Goal: Task Accomplishment & Management: Manage account settings

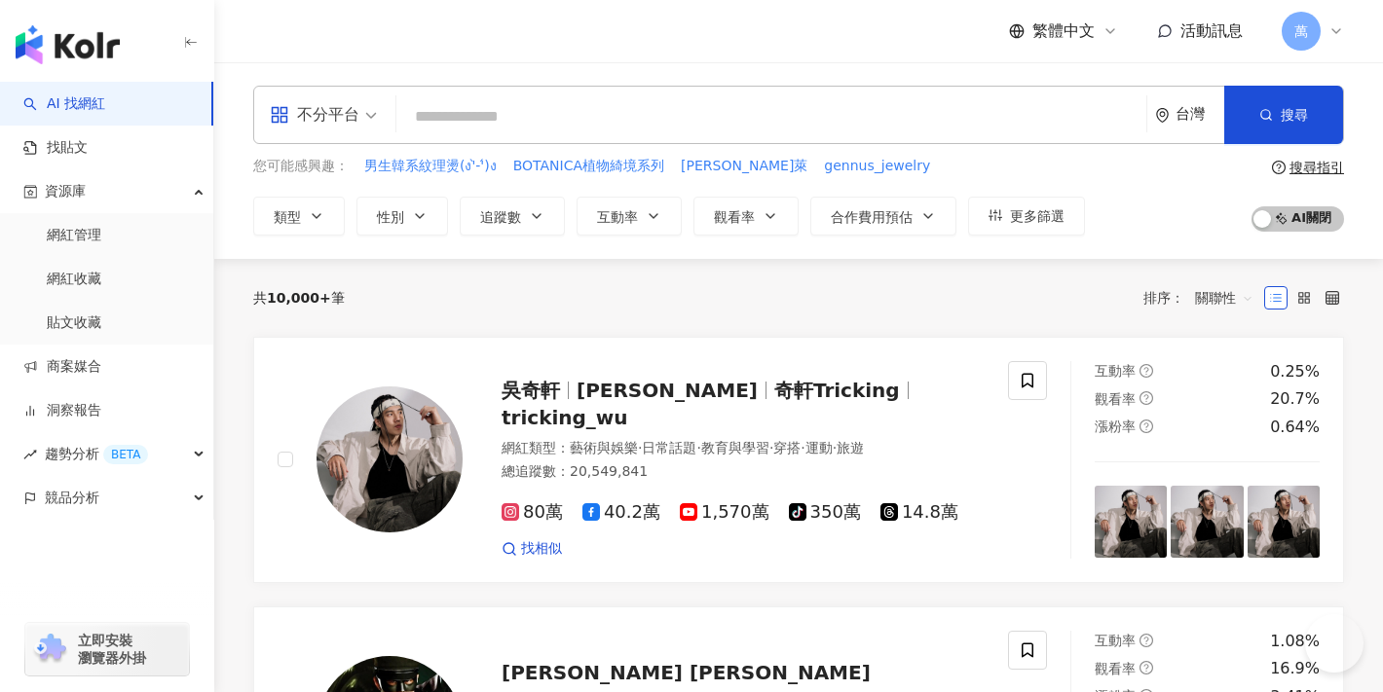
click at [101, 226] on link "網紅管理" at bounding box center [74, 235] width 55 height 19
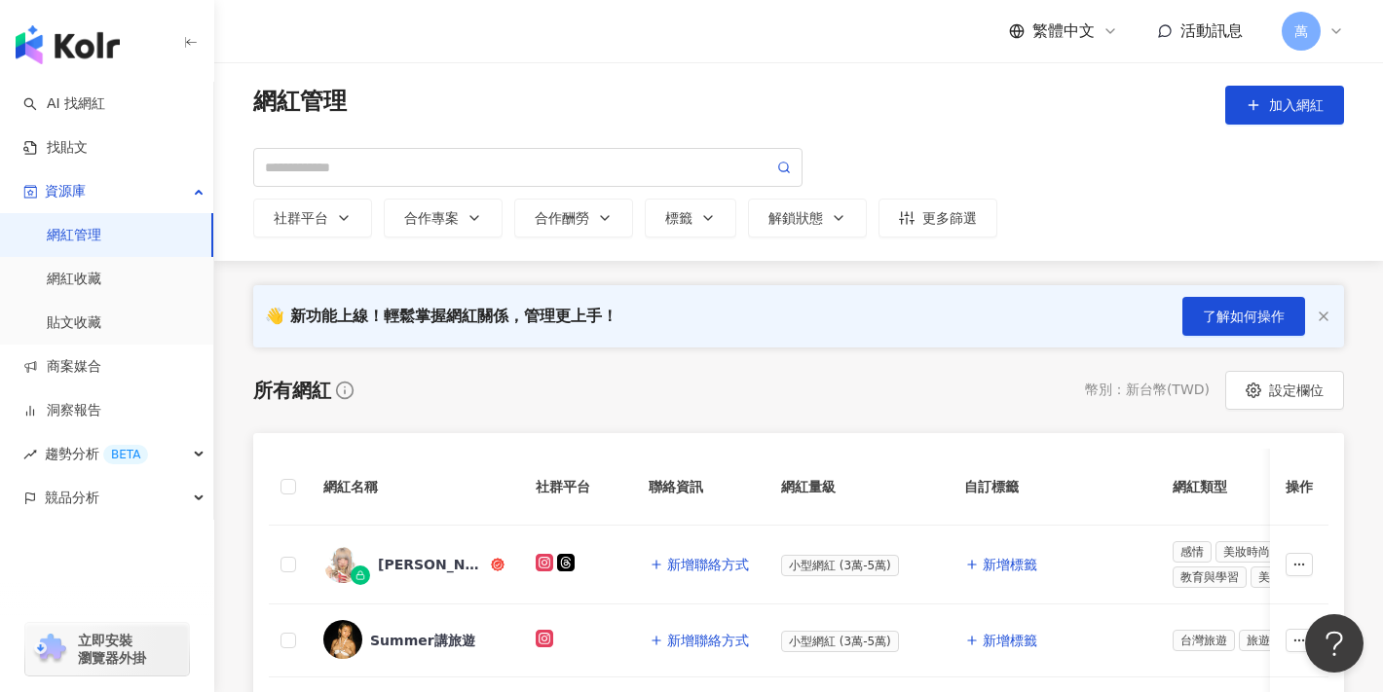
scroll to position [277, 0]
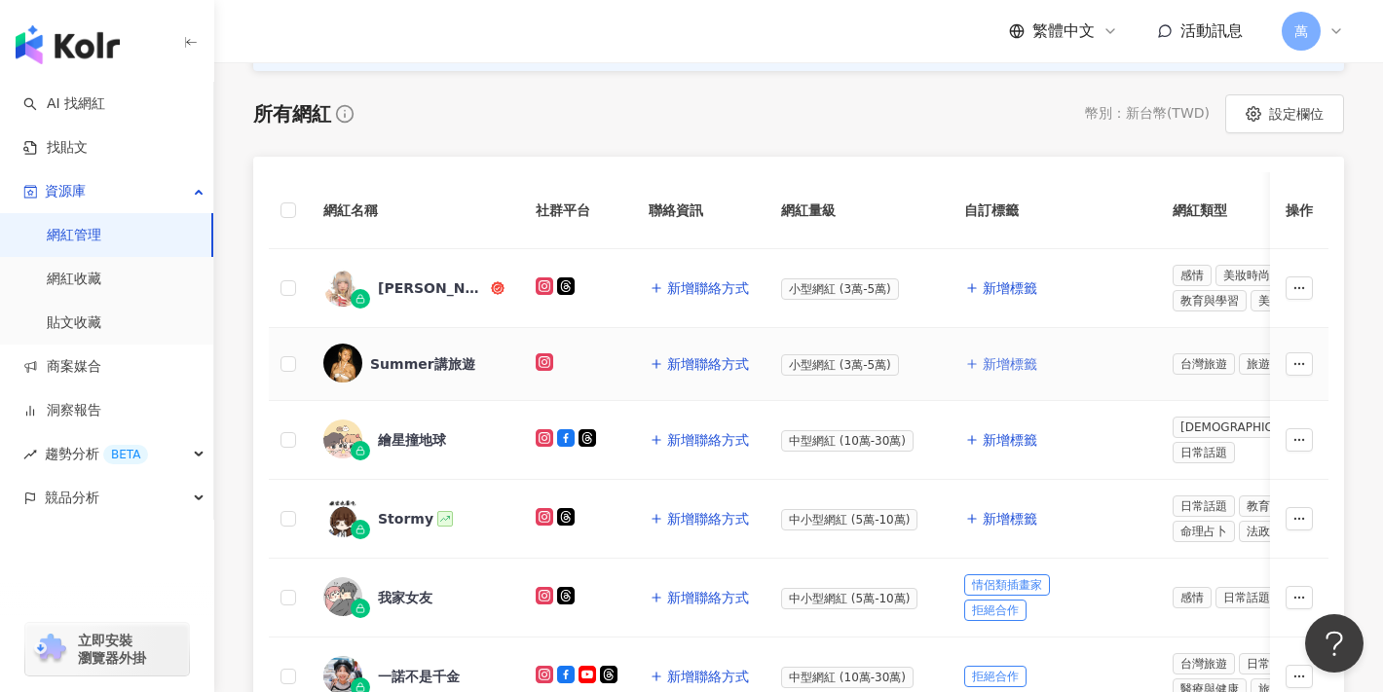
click at [1013, 365] on span "新增標籤" at bounding box center [1010, 364] width 55 height 16
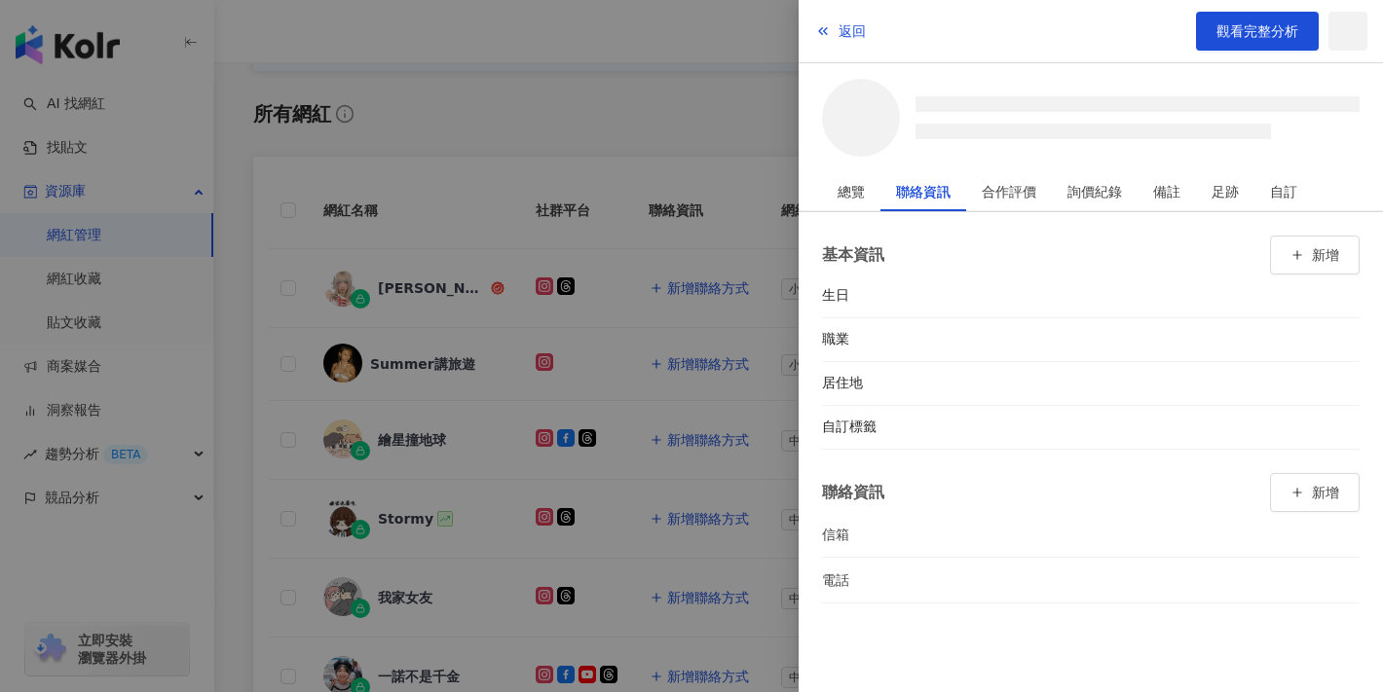
scroll to position [280, 0]
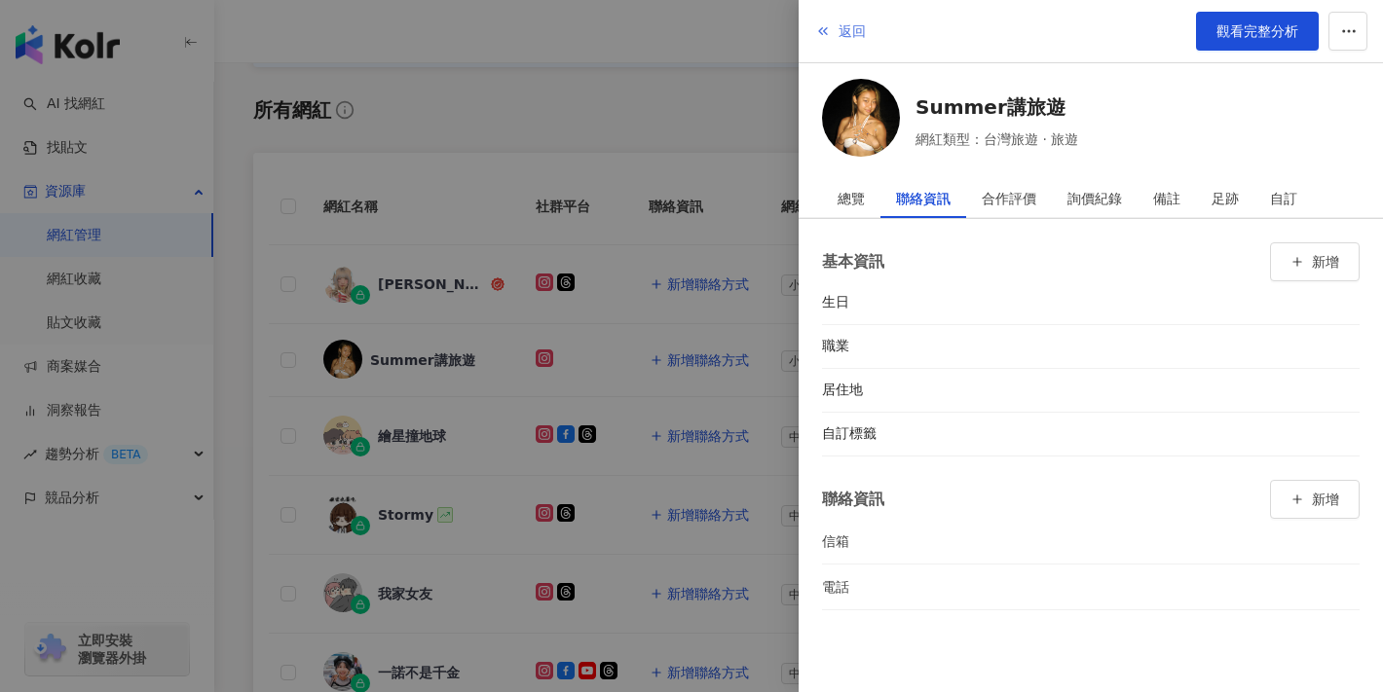
click at [814, 31] on button "返回" at bounding box center [840, 31] width 53 height 39
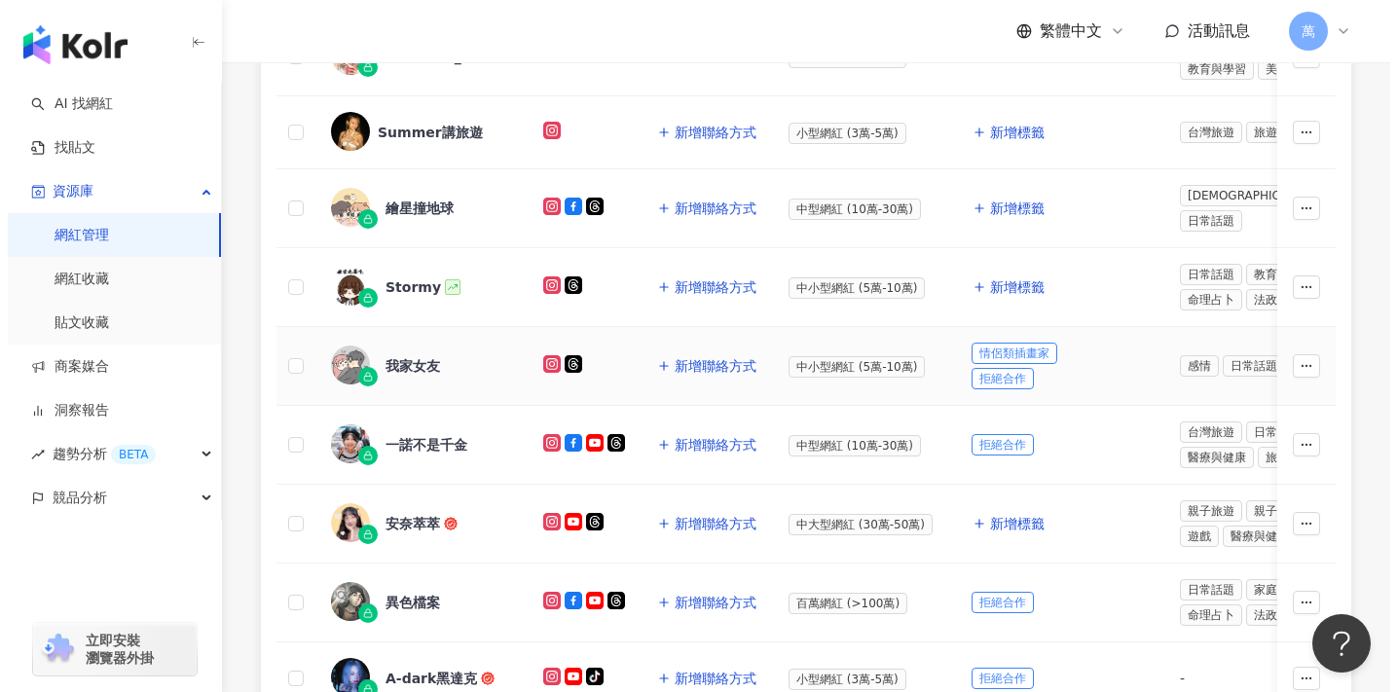
scroll to position [389, 0]
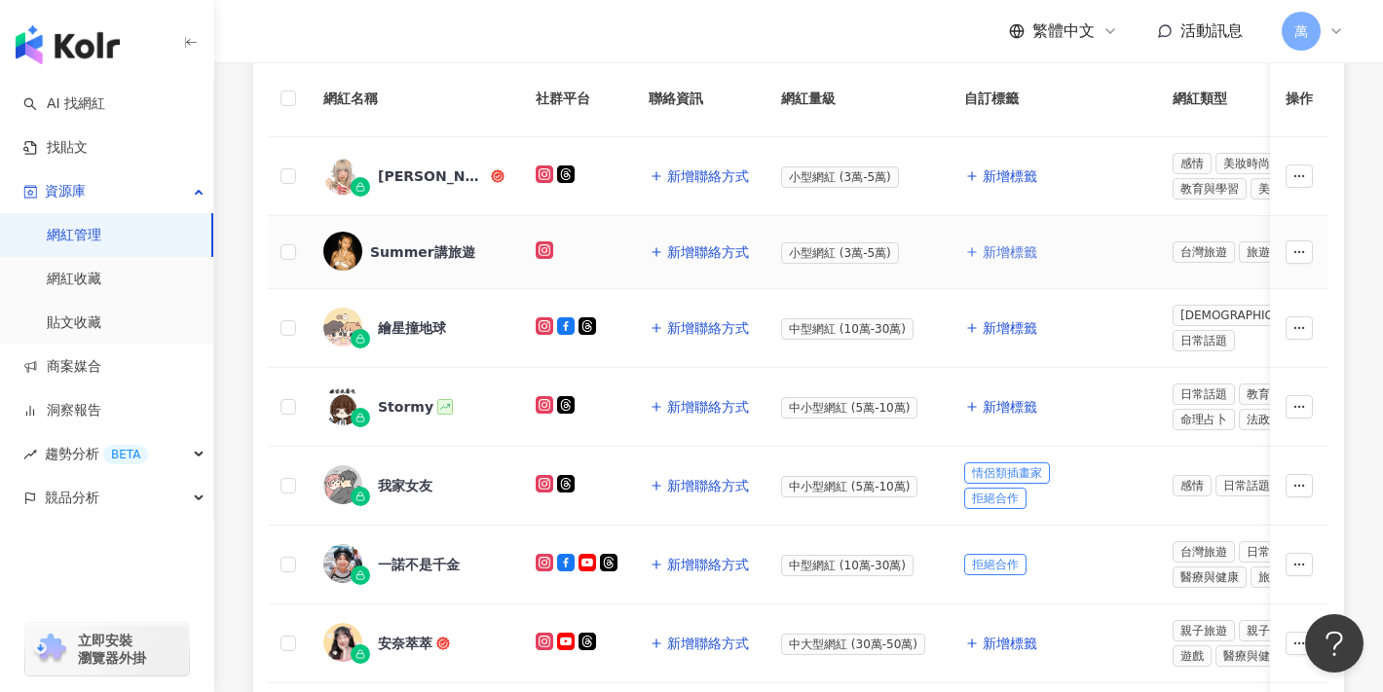
click at [972, 264] on button "新增標籤" at bounding box center [1001, 252] width 74 height 39
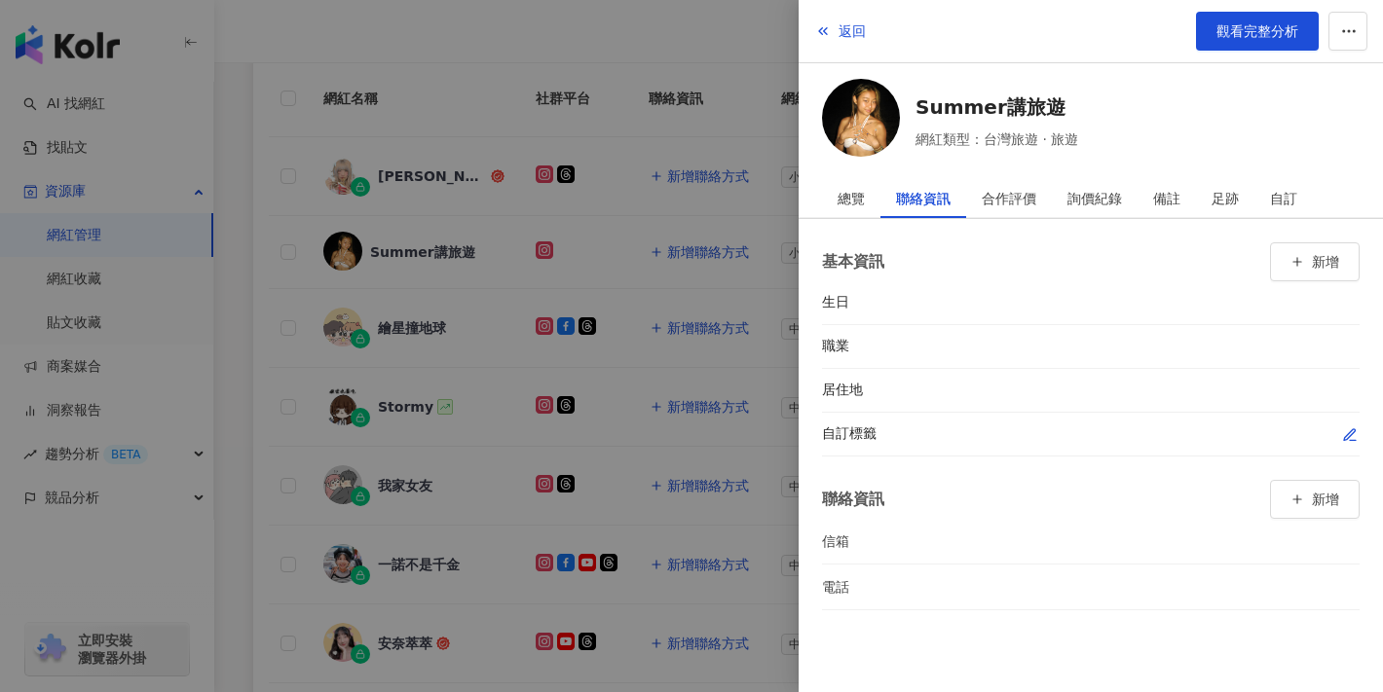
click at [920, 438] on div "自訂標籤" at bounding box center [1091, 435] width 538 height 44
click at [1345, 431] on icon "button" at bounding box center [1350, 436] width 16 height 16
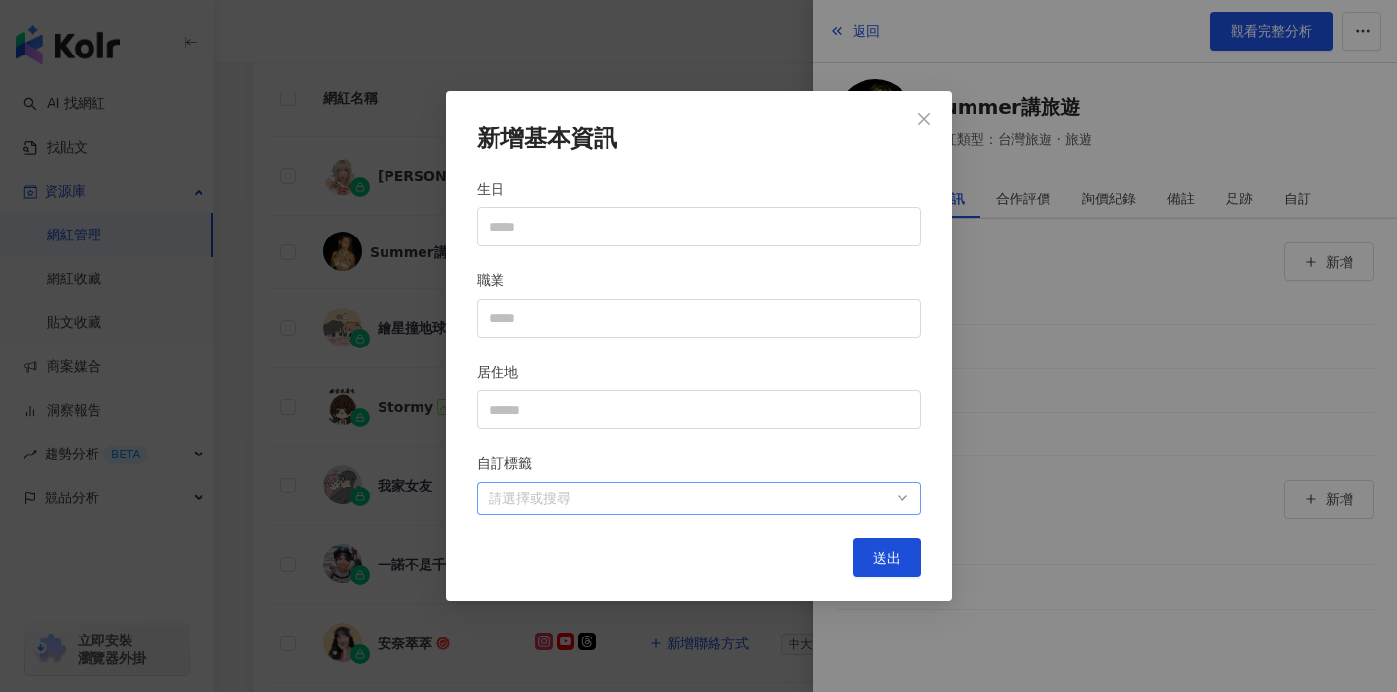
click at [574, 493] on div at bounding box center [689, 499] width 416 height 15
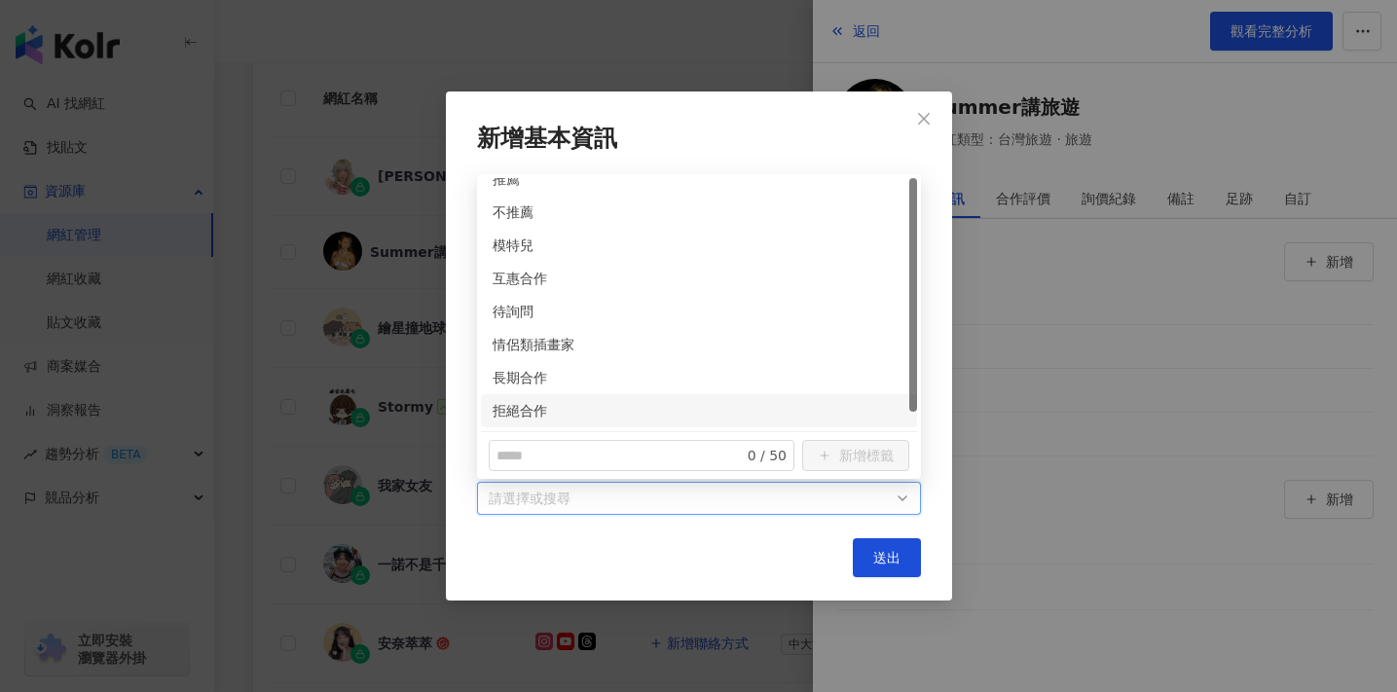
scroll to position [0, 0]
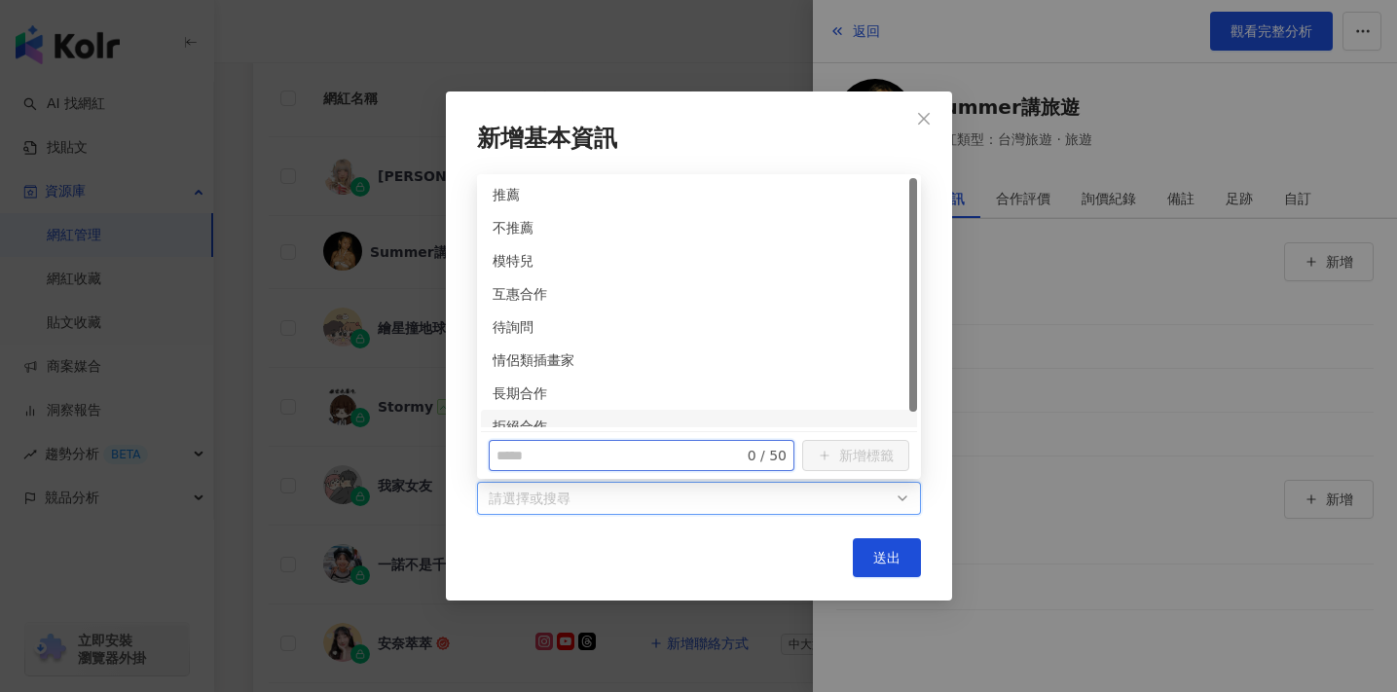
click at [651, 448] on input "text" at bounding box center [609, 455] width 224 height 21
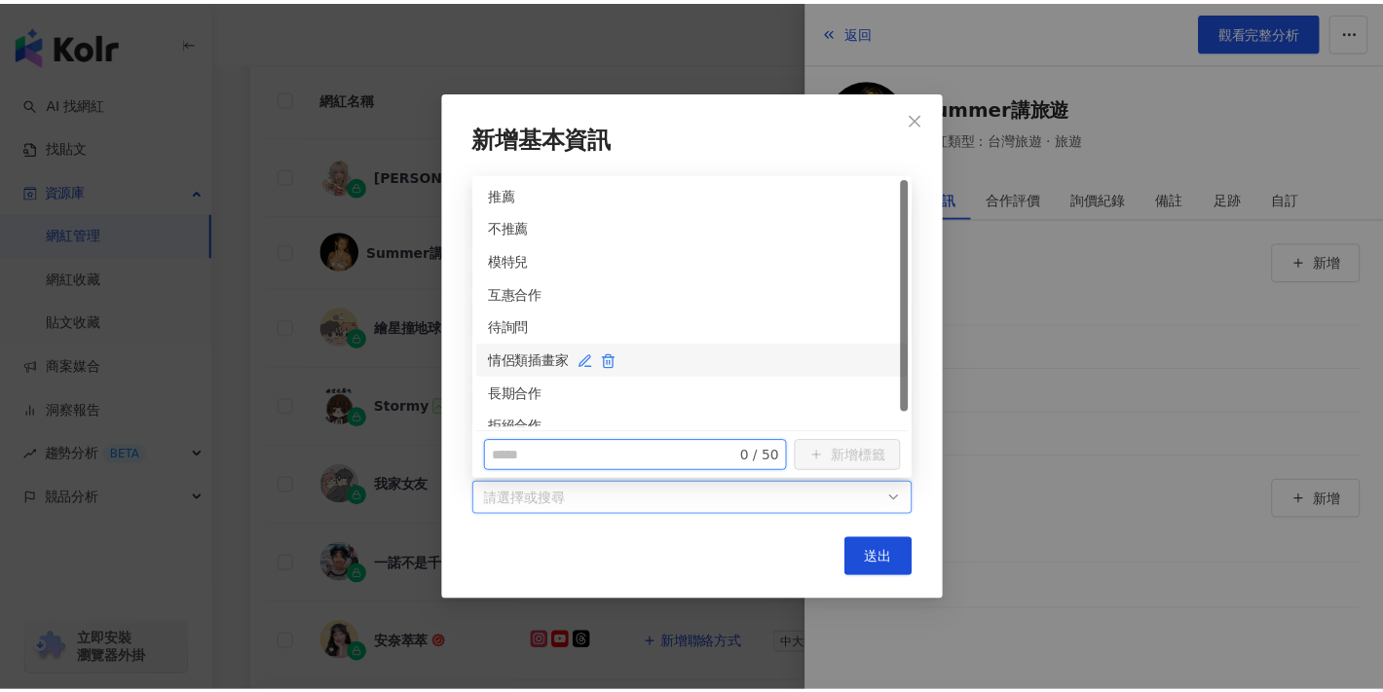
scroll to position [16, 0]
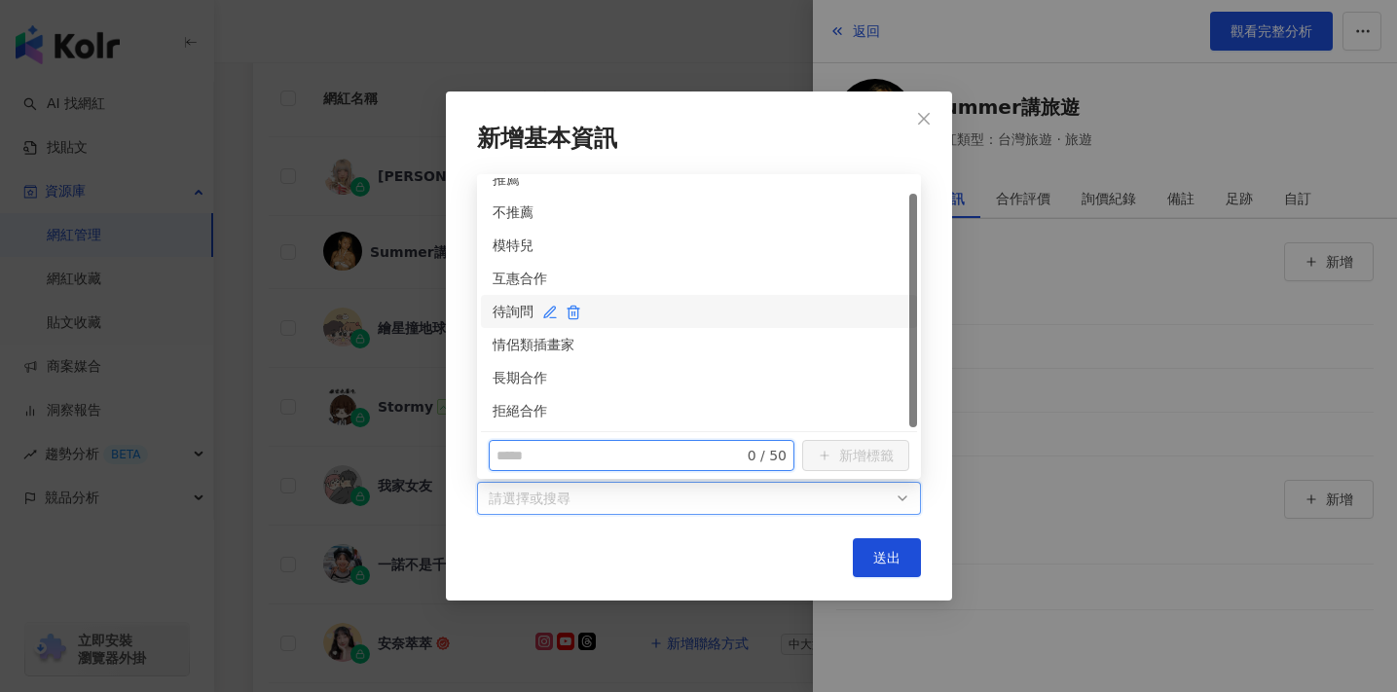
click at [505, 306] on div "待詢問" at bounding box center [699, 311] width 413 height 21
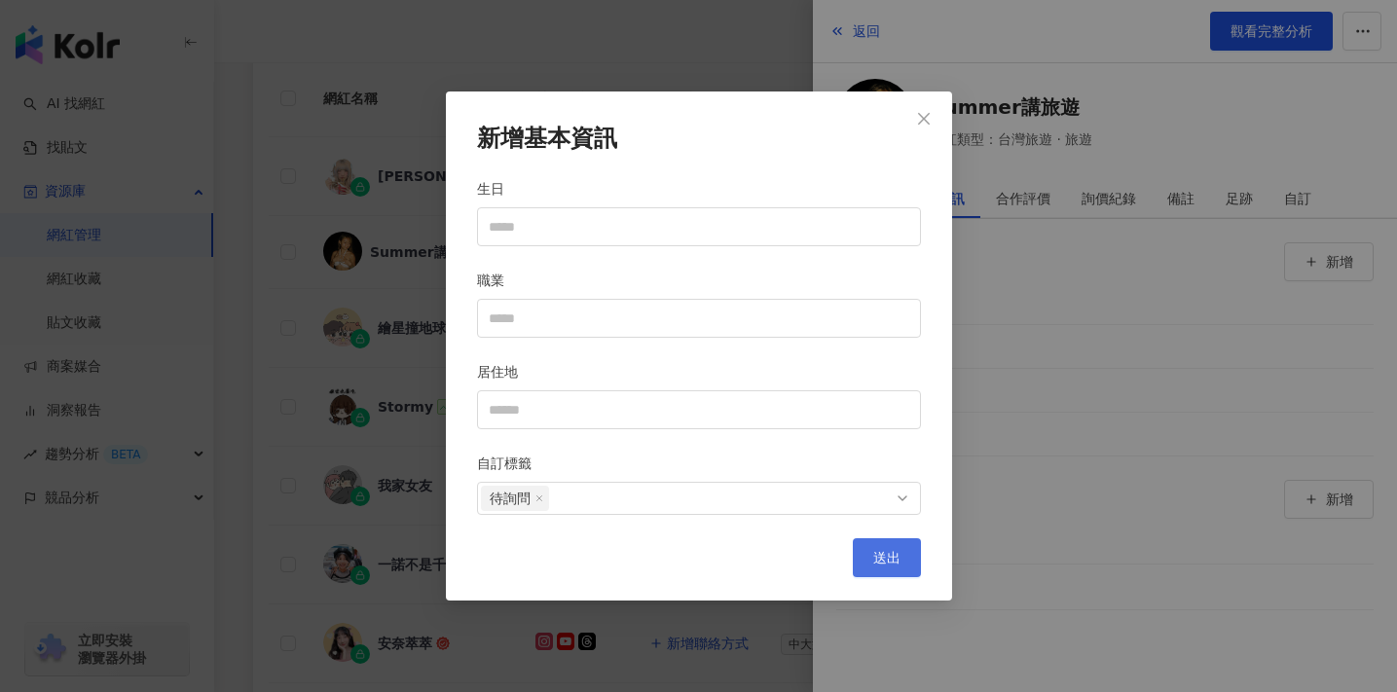
click at [883, 560] on span "送出" at bounding box center [887, 558] width 27 height 16
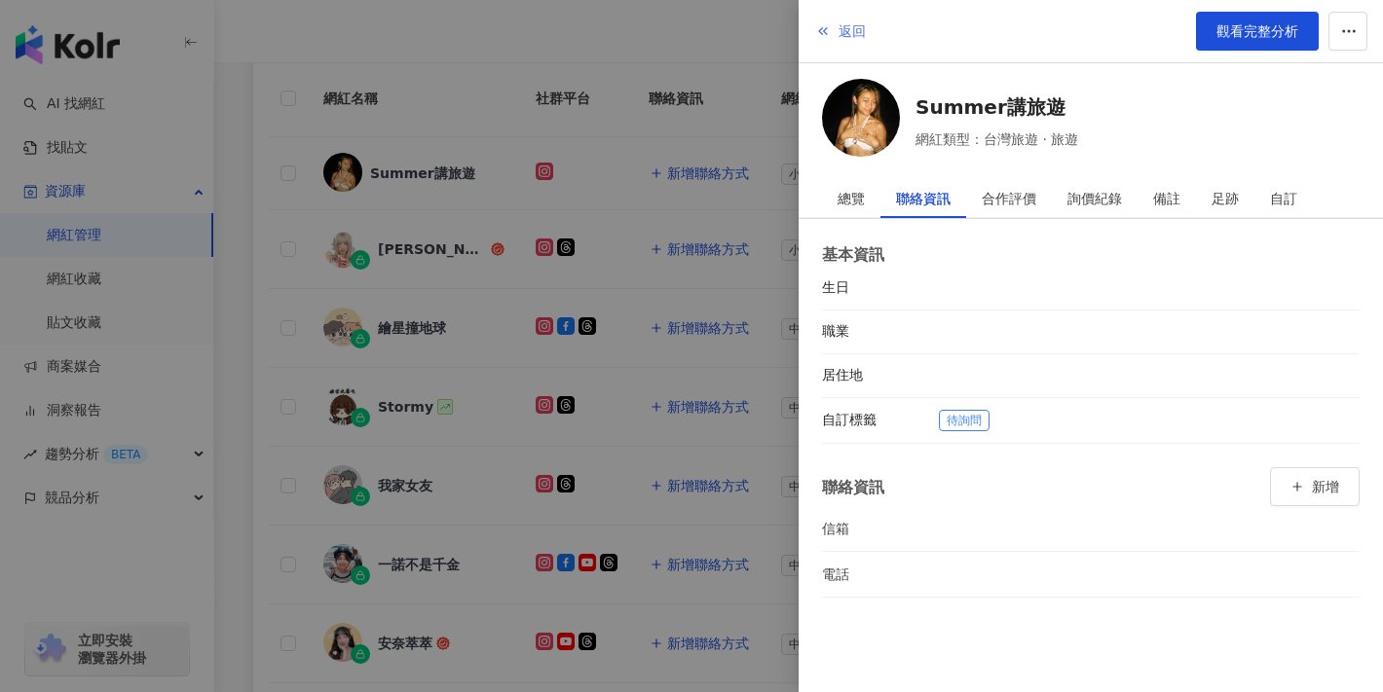
click at [823, 24] on icon "button" at bounding box center [823, 31] width 16 height 16
